Goal: Find specific page/section: Find specific page/section

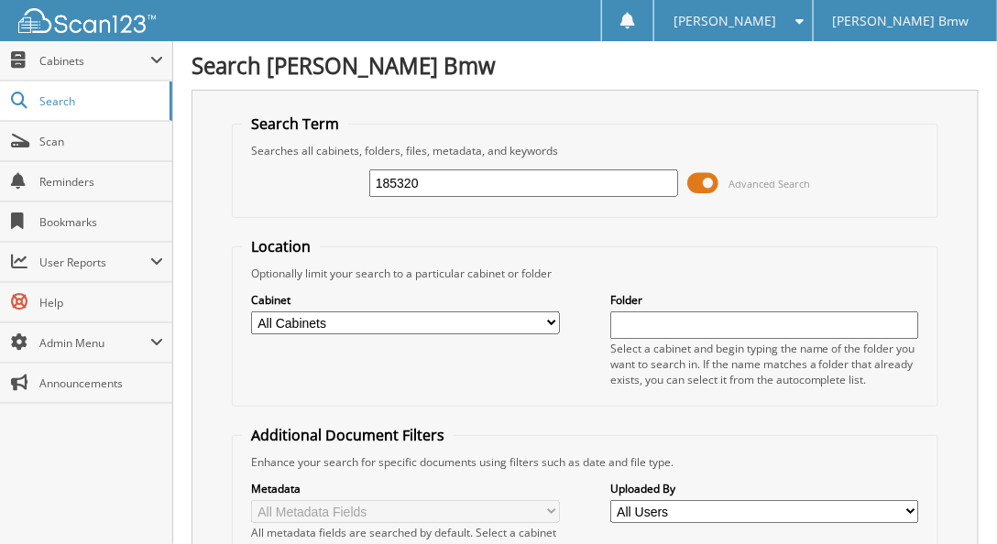
type input "185320"
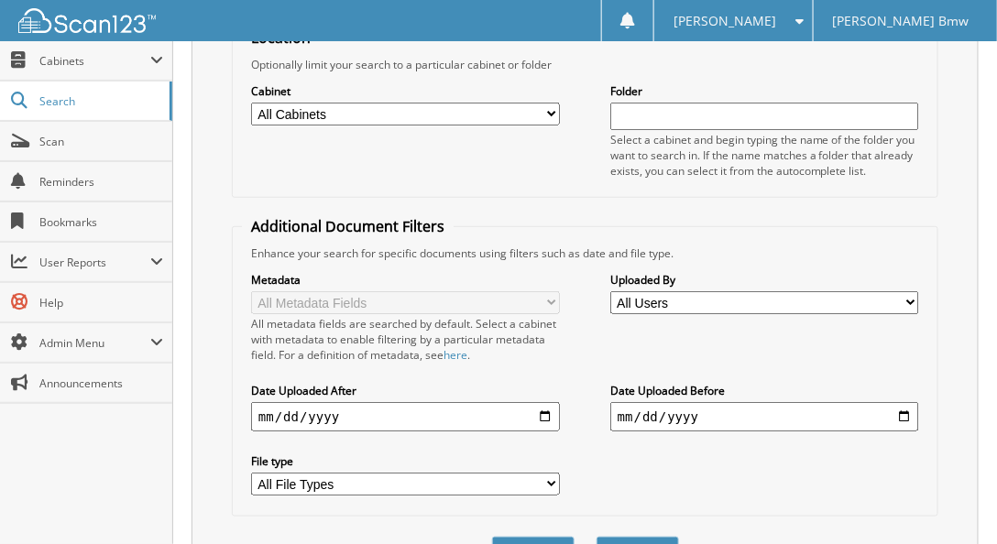
scroll to position [52, 0]
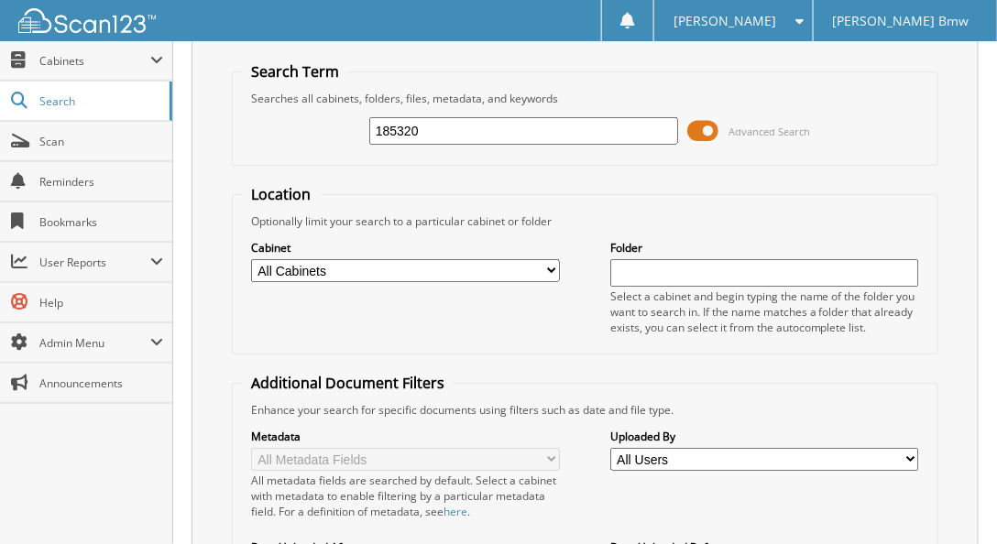
click at [700, 126] on span at bounding box center [702, 130] width 31 height 27
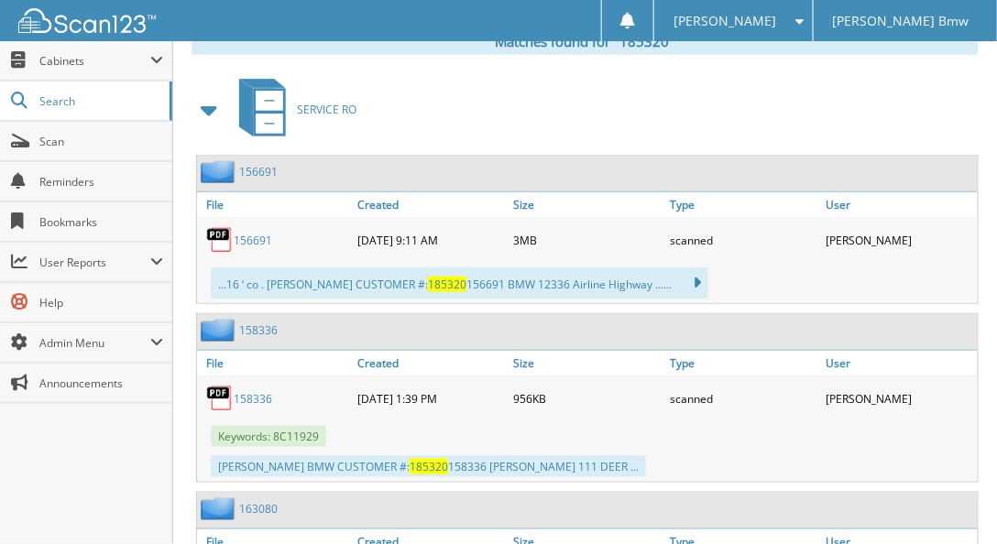
scroll to position [313, 0]
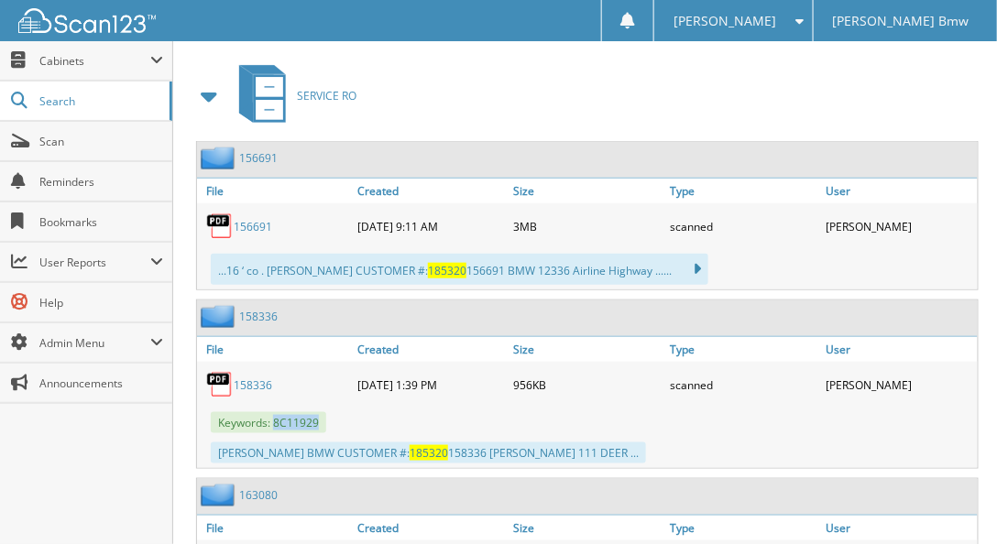
drag, startPoint x: 315, startPoint y: 412, endPoint x: 272, endPoint y: 414, distance: 43.1
click at [272, 414] on span "Keywords: 8C11929" at bounding box center [268, 422] width 115 height 21
copy span "8C11929"
click at [266, 309] on link "158336" at bounding box center [258, 317] width 38 height 16
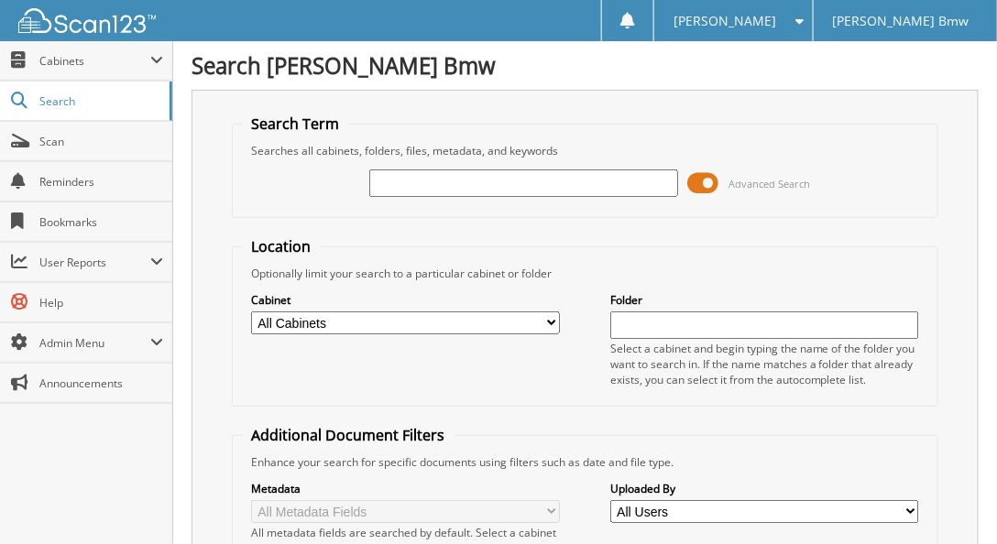
click at [693, 180] on span at bounding box center [702, 182] width 31 height 27
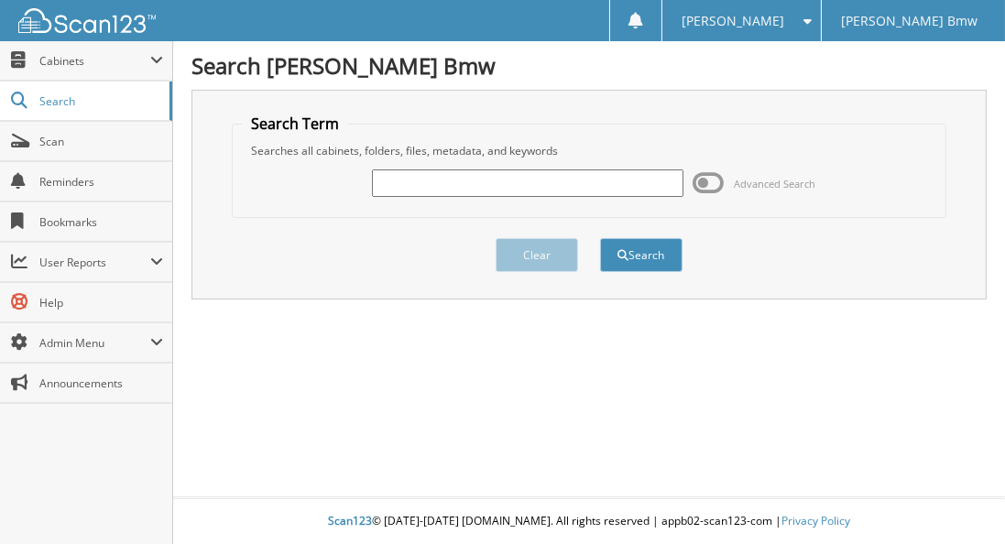
click at [429, 174] on input "text" at bounding box center [528, 182] width 312 height 27
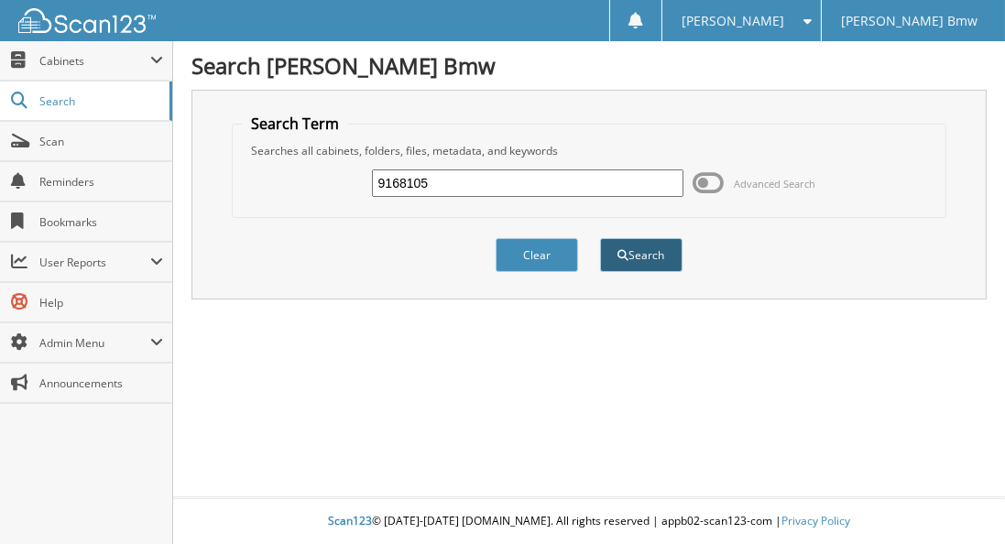
type input "9168105"
click at [627, 252] on span "submit" at bounding box center [623, 255] width 11 height 11
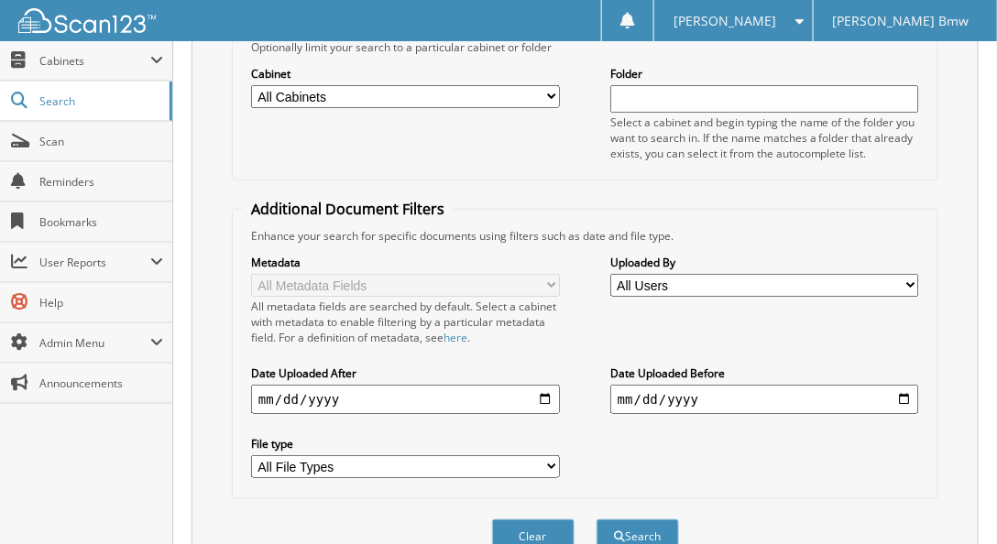
scroll to position [99, 0]
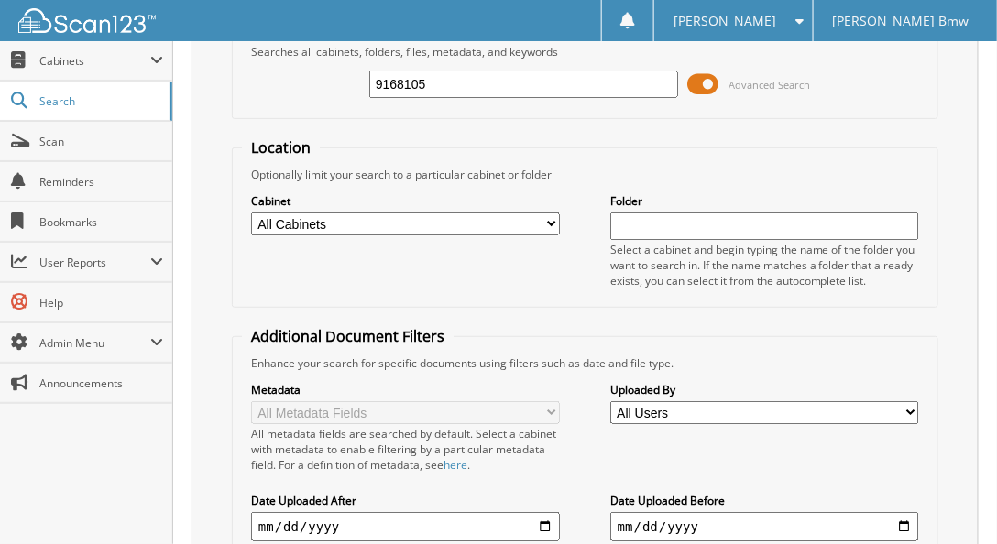
click at [696, 82] on span at bounding box center [702, 84] width 31 height 27
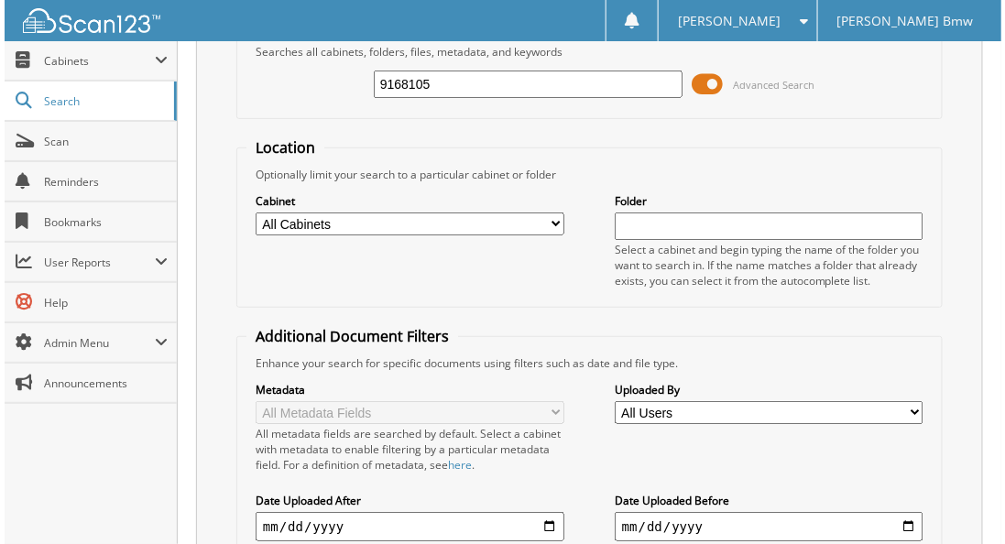
scroll to position [0, 0]
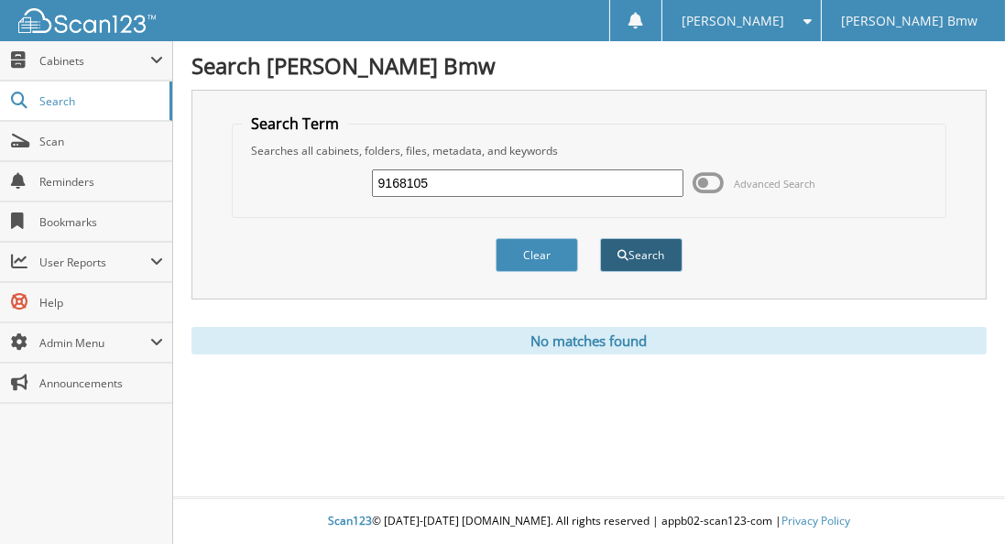
click at [638, 246] on button "Search" at bounding box center [641, 255] width 82 height 34
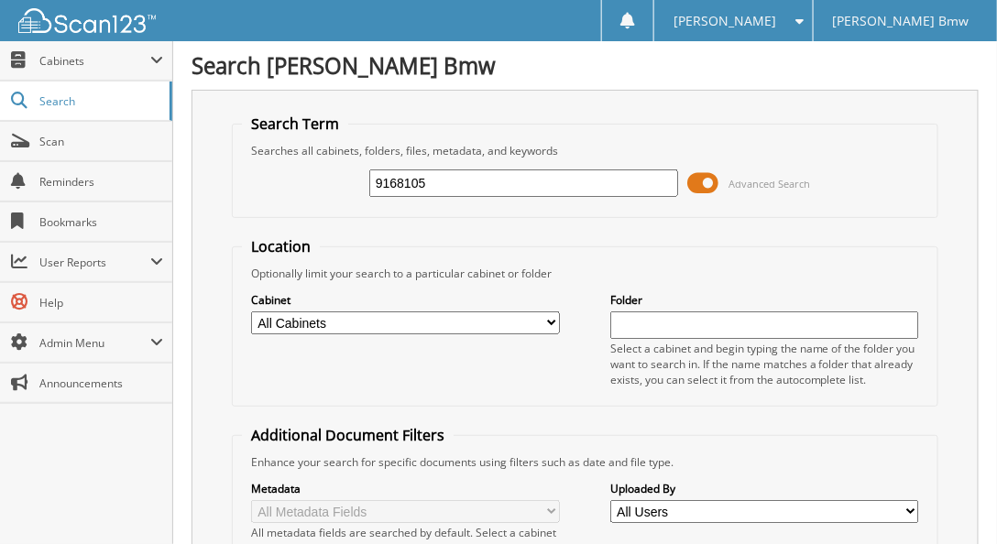
click at [496, 320] on select "All Cabinets PARTS SERVICE RO Needs Filing" at bounding box center [405, 322] width 309 height 23
select select "41297"
click at [251, 311] on select "All Cabinets PARTS SERVICE RO Needs Filing" at bounding box center [405, 322] width 309 height 23
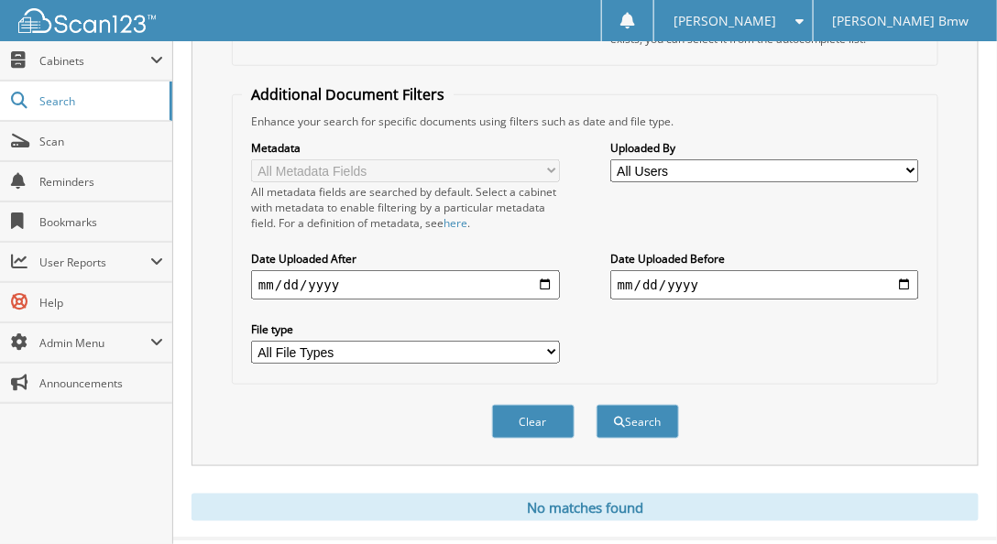
scroll to position [360, 0]
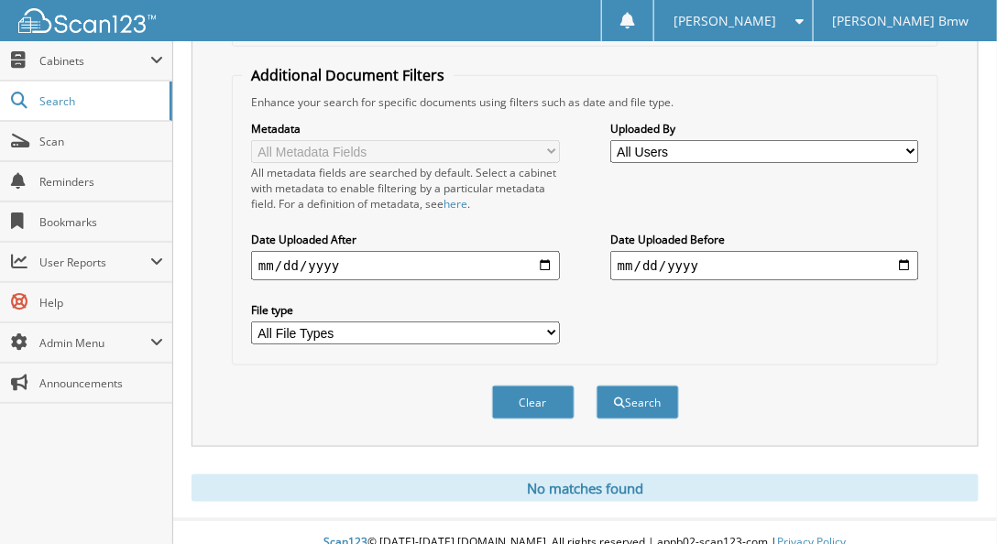
click at [634, 401] on div "Clear Search" at bounding box center [585, 402] width 706 height 74
click at [639, 386] on button "Search" at bounding box center [637, 403] width 82 height 34
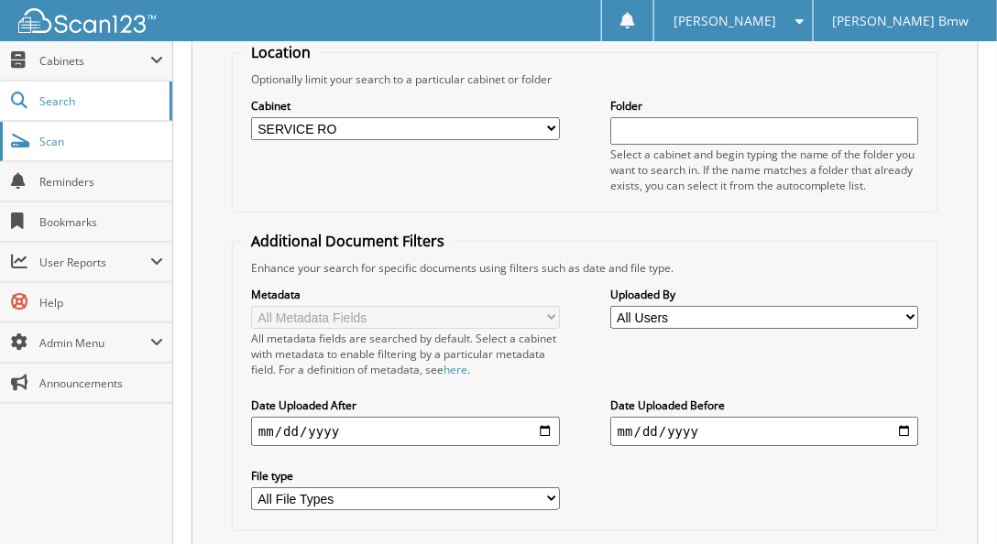
scroll to position [46, 0]
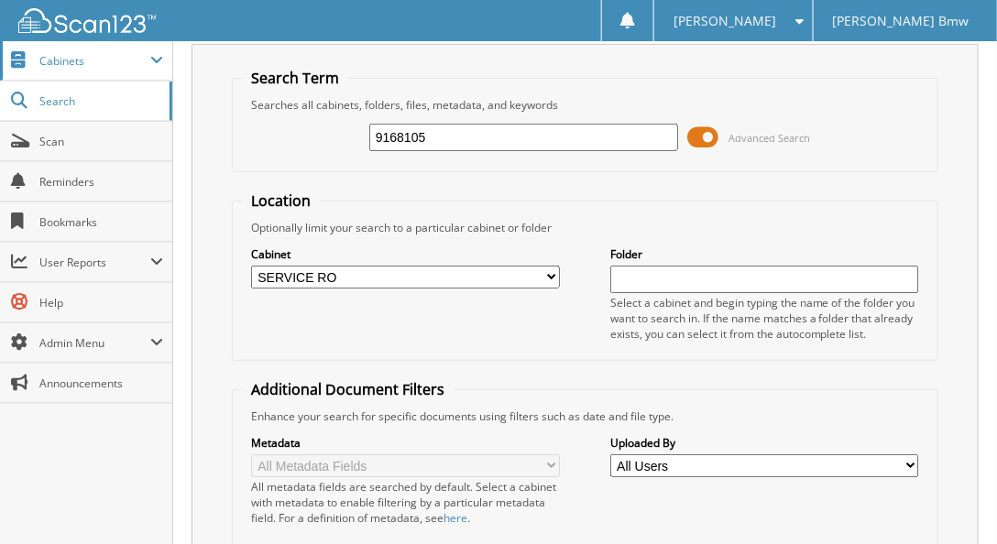
click at [93, 70] on span "Cabinets" at bounding box center [86, 60] width 172 height 39
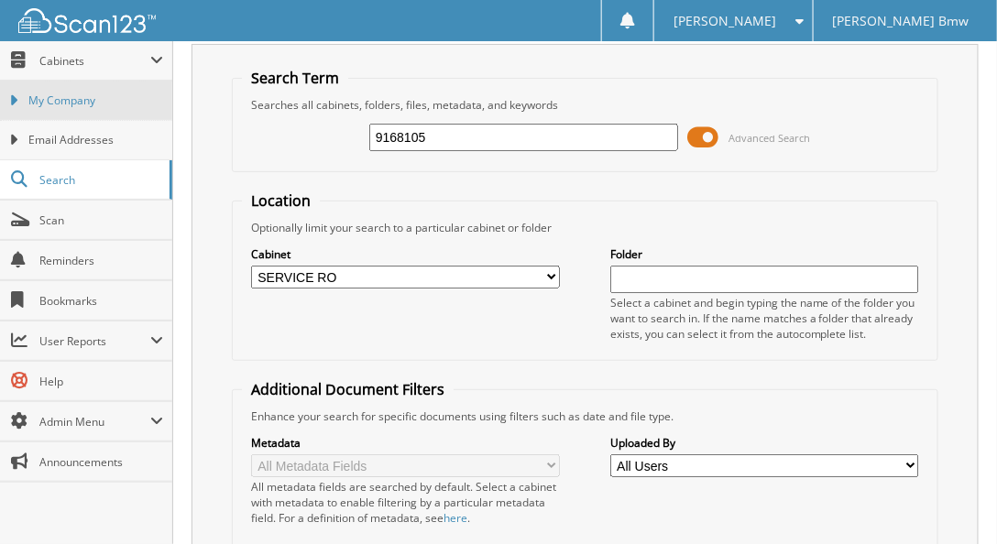
click at [112, 99] on span "My Company" at bounding box center [95, 101] width 135 height 16
